Goal: Task Accomplishment & Management: Use online tool/utility

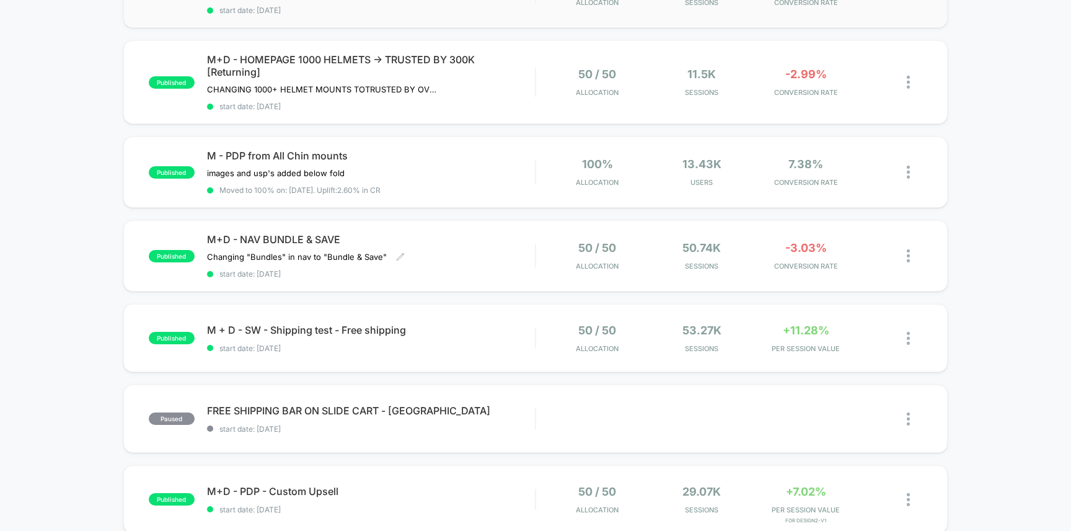
scroll to position [257, 0]
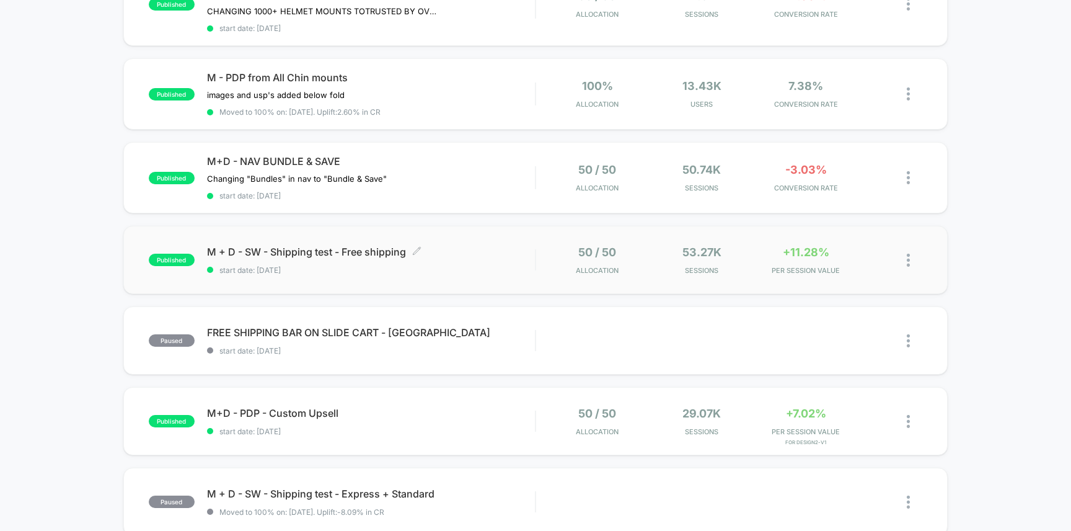
click at [486, 259] on div "M + D - SW - Shipping test - Free shipping Click to edit experience details Cli…" at bounding box center [371, 259] width 329 height 29
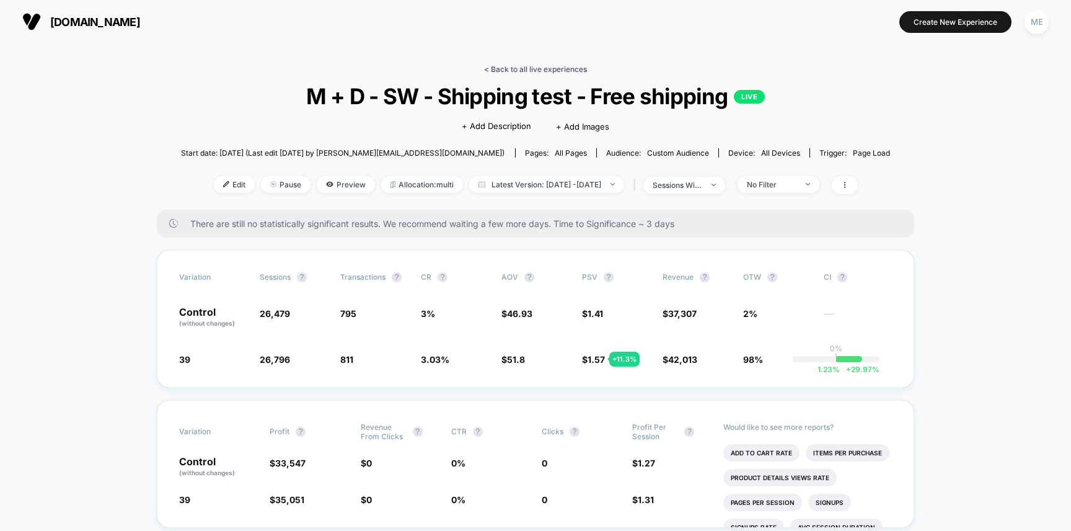
click at [526, 66] on link "< Back to all live experiences" at bounding box center [535, 68] width 103 height 9
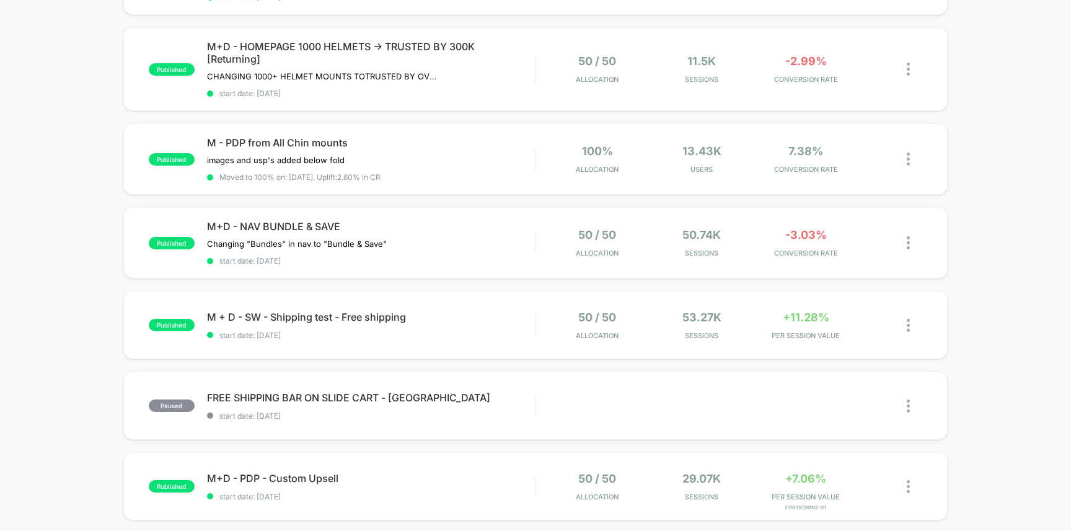
scroll to position [358, 0]
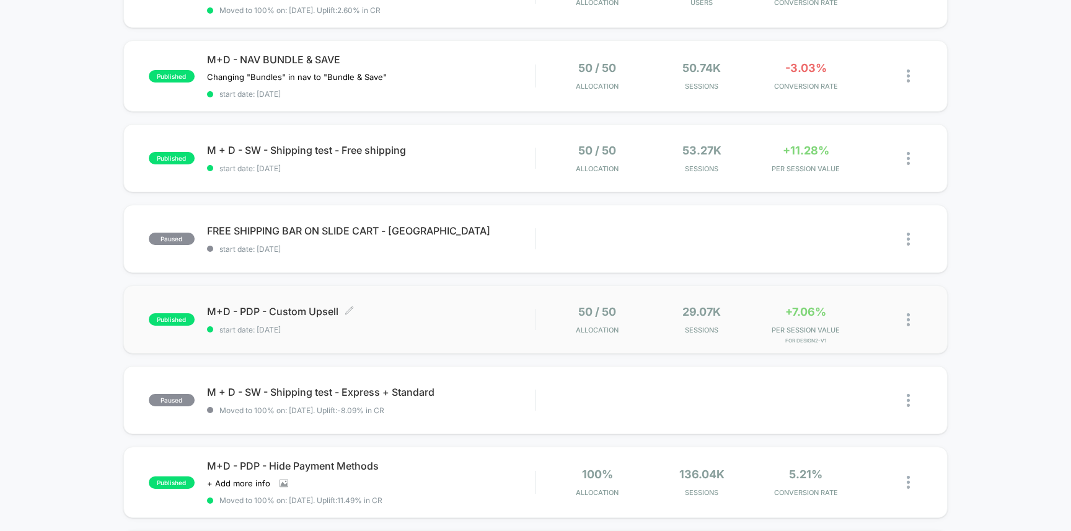
click at [483, 308] on span "M+D - PDP - Custom Upsell Click to edit experience details" at bounding box center [371, 311] width 329 height 12
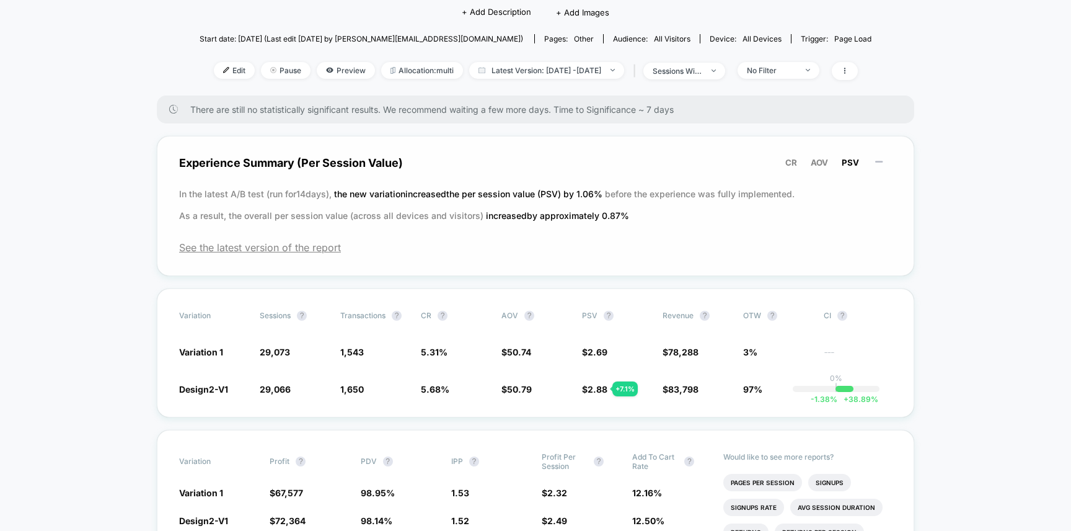
scroll to position [143, 0]
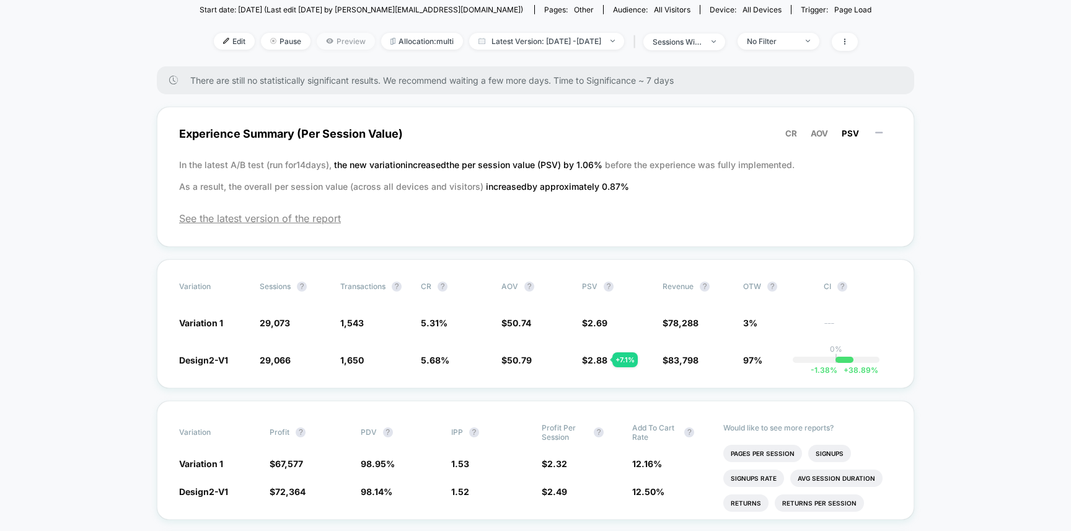
click at [322, 41] on span "Preview" at bounding box center [346, 41] width 58 height 17
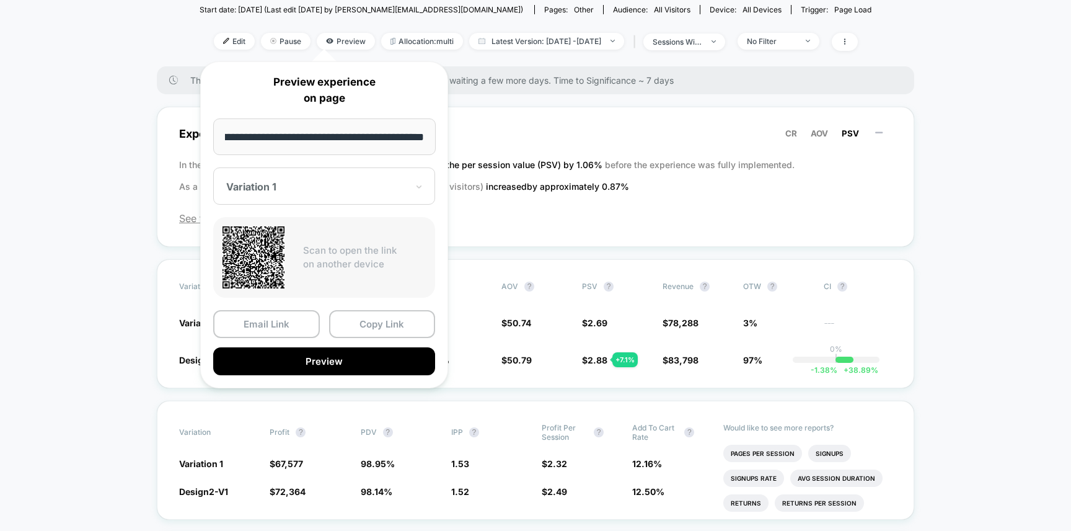
scroll to position [0, 0]
click at [273, 215] on div "**********" at bounding box center [324, 224] width 248 height 327
click at [271, 189] on div at bounding box center [316, 186] width 181 height 12
